Goal: Check status: Check status

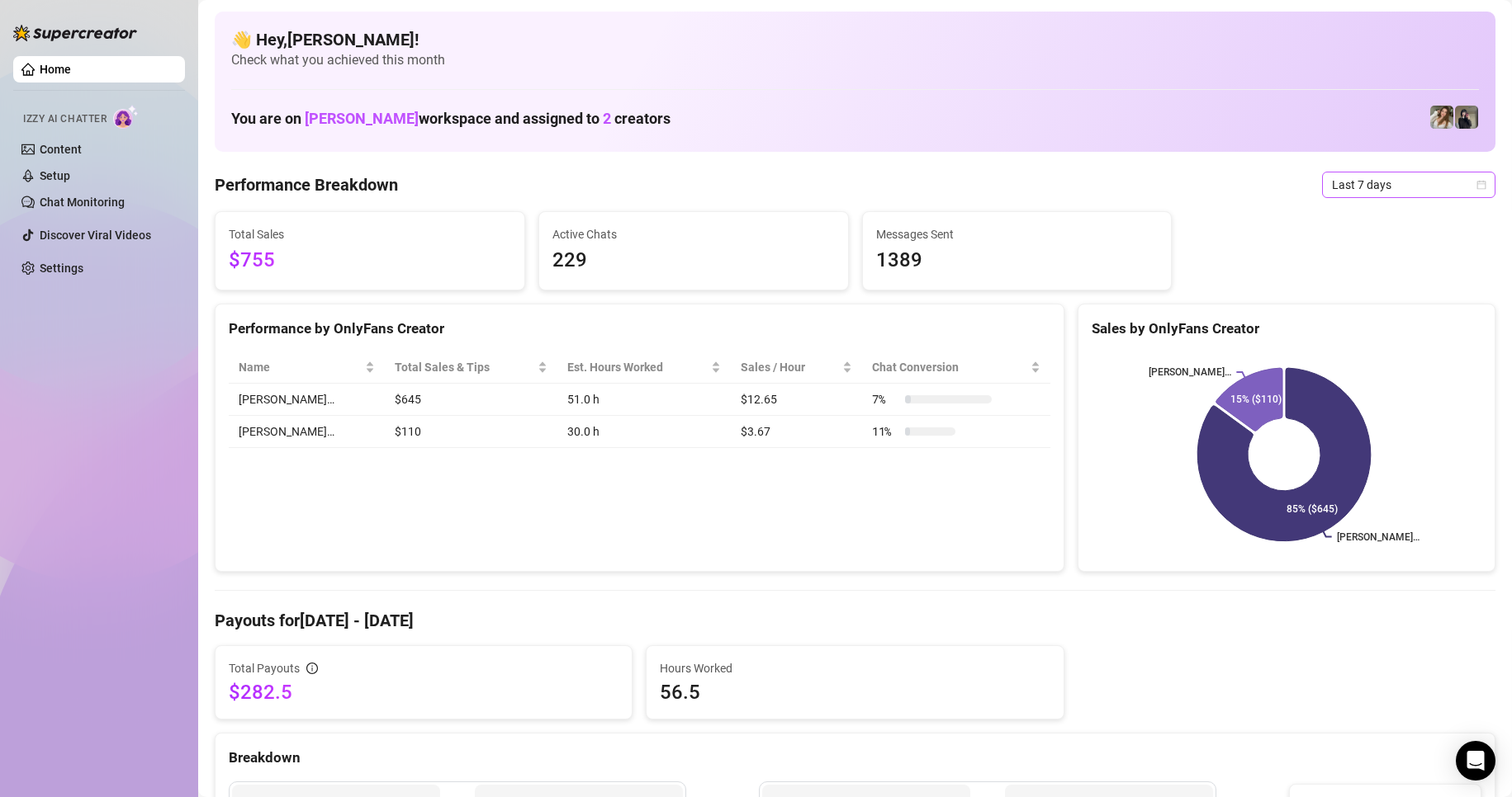
drag, startPoint x: 1459, startPoint y: 177, endPoint x: 1461, endPoint y: 188, distance: 11.2
click at [1459, 177] on span "Last 7 days" at bounding box center [1408, 185] width 153 height 25
click at [1351, 320] on div "Custom date" at bounding box center [1395, 323] width 147 height 18
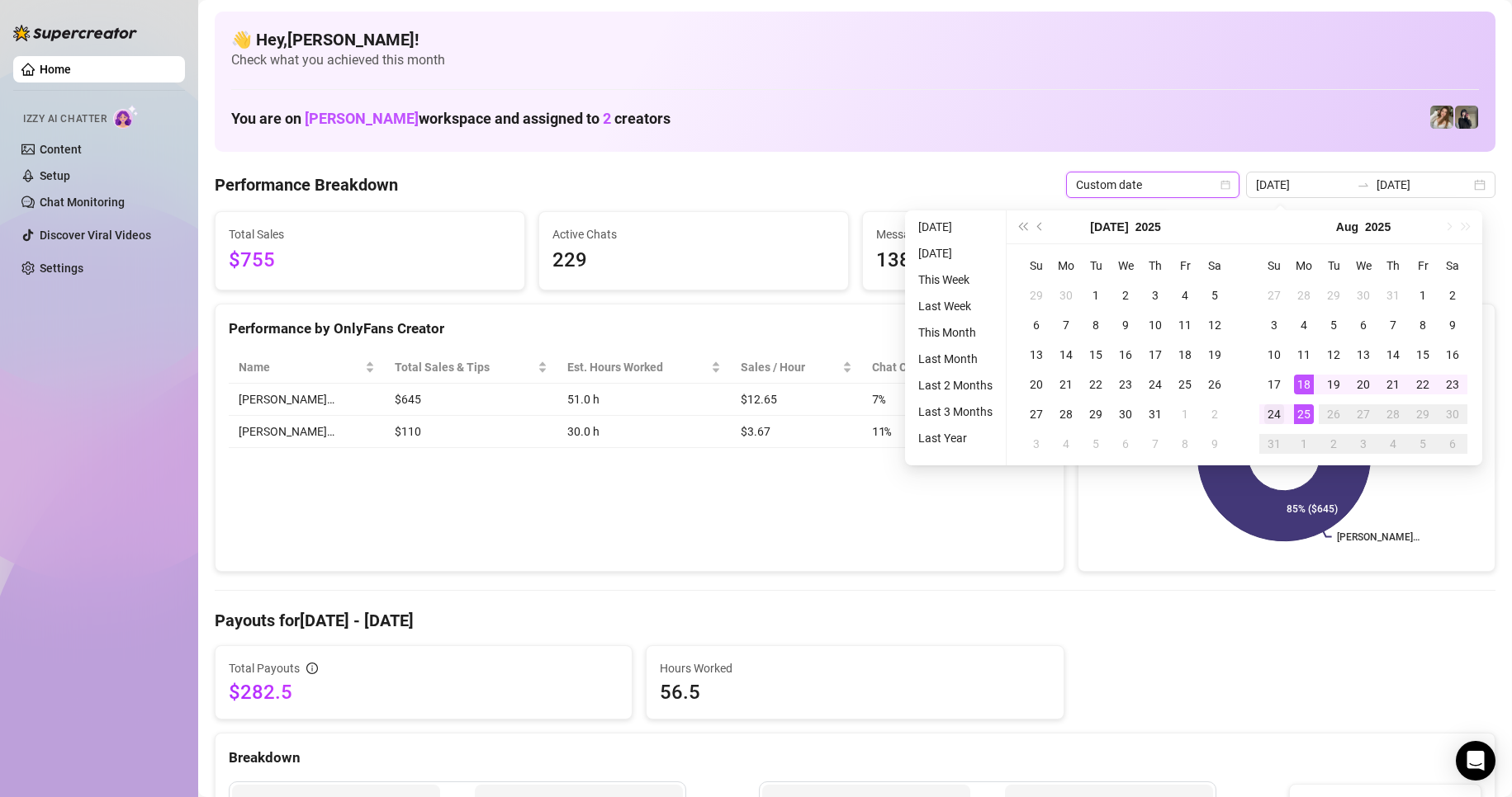
type input "[DATE]"
click at [1271, 412] on div "24" at bounding box center [1274, 415] width 20 height 20
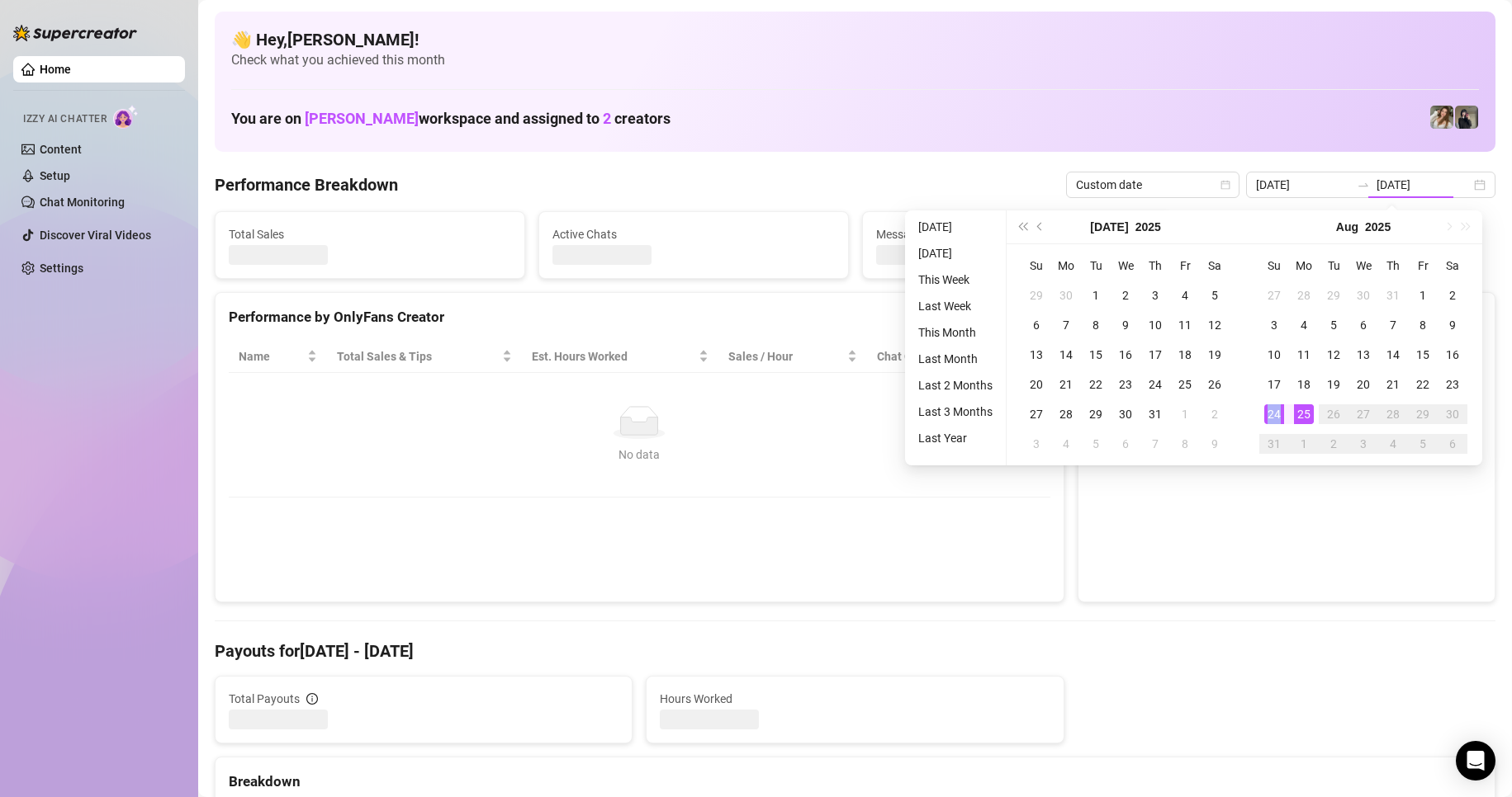
type input "[DATE]"
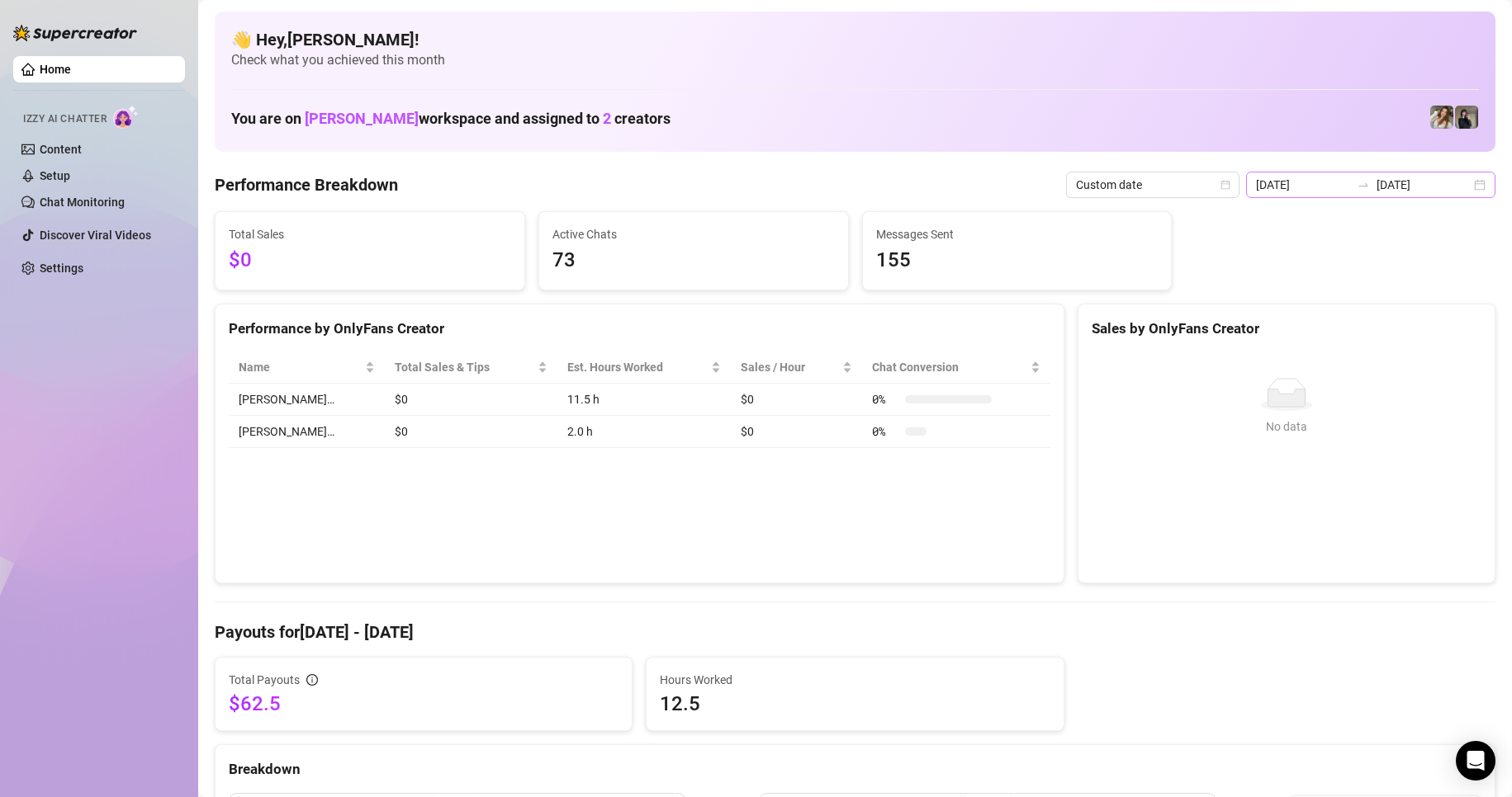
click at [1465, 187] on div "[DATE] [DATE]" at bounding box center [1370, 184] width 249 height 26
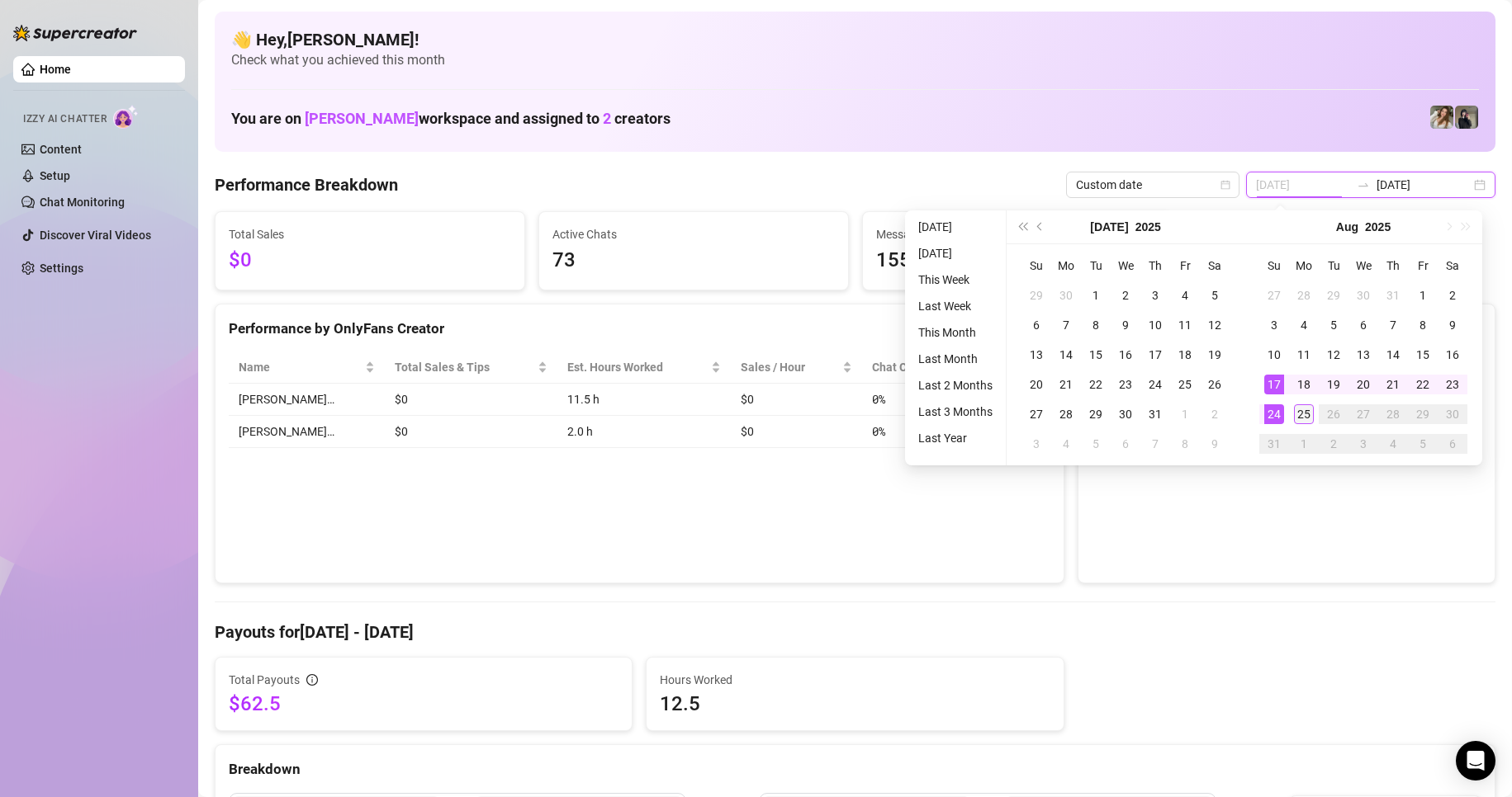
type input "[DATE]"
click at [1296, 408] on div "25" at bounding box center [1303, 415] width 20 height 20
type input "[DATE]"
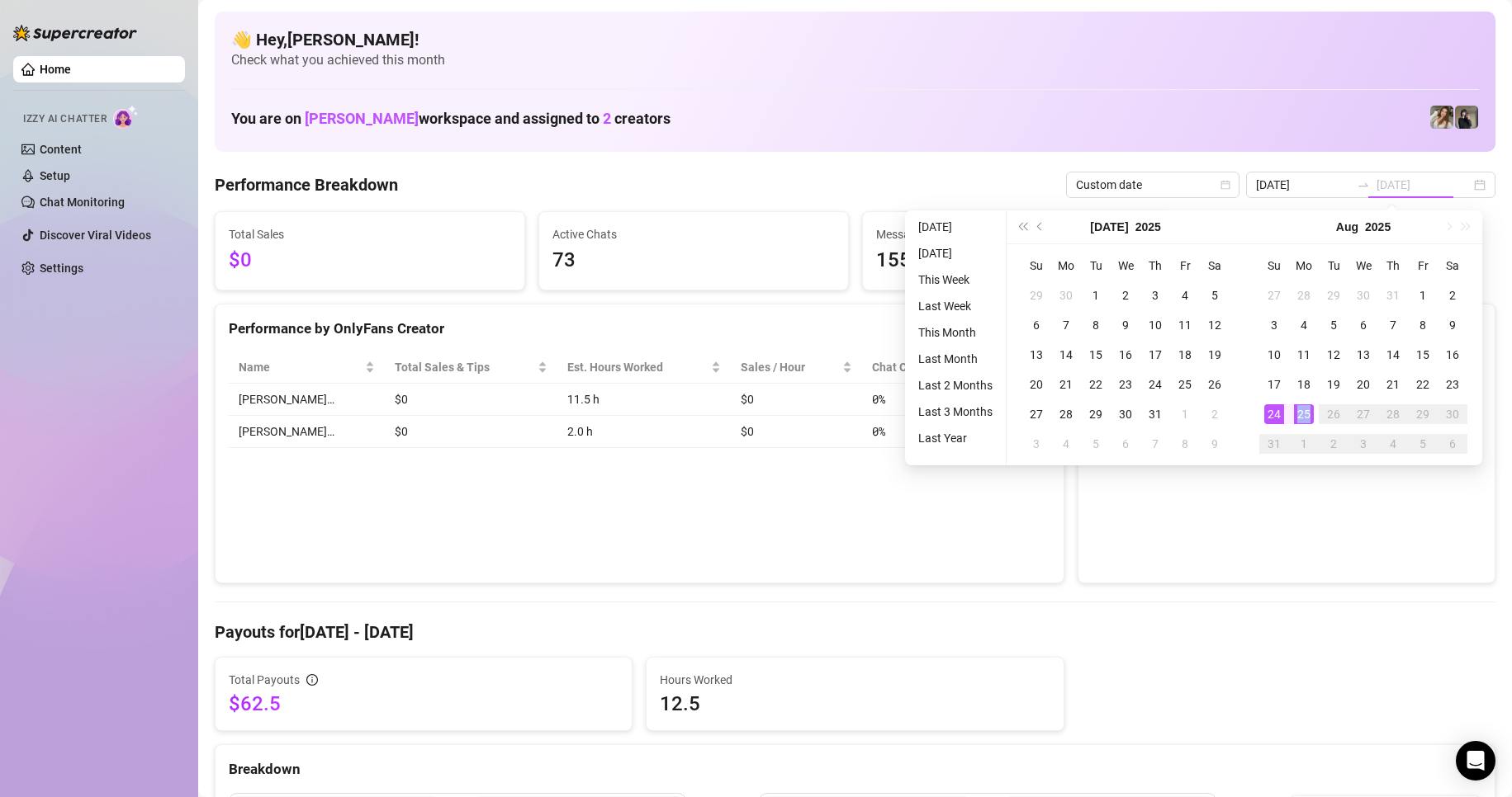
type input "[DATE]"
